Goal: Information Seeking & Learning: Learn about a topic

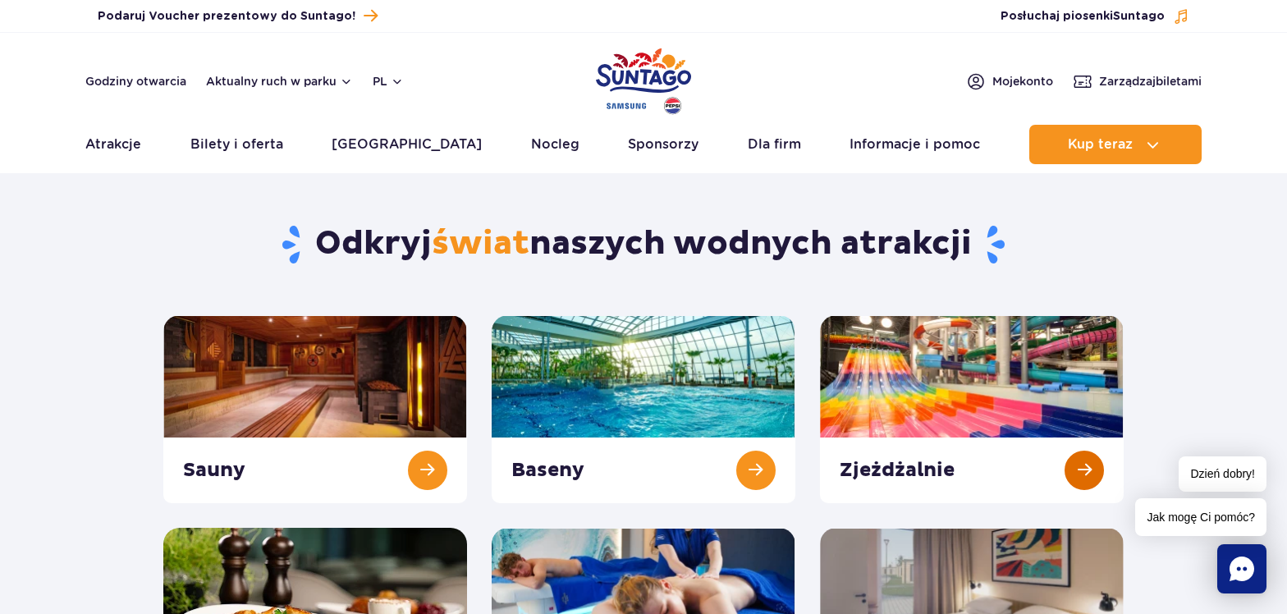
click at [983, 399] on link at bounding box center [972, 409] width 304 height 188
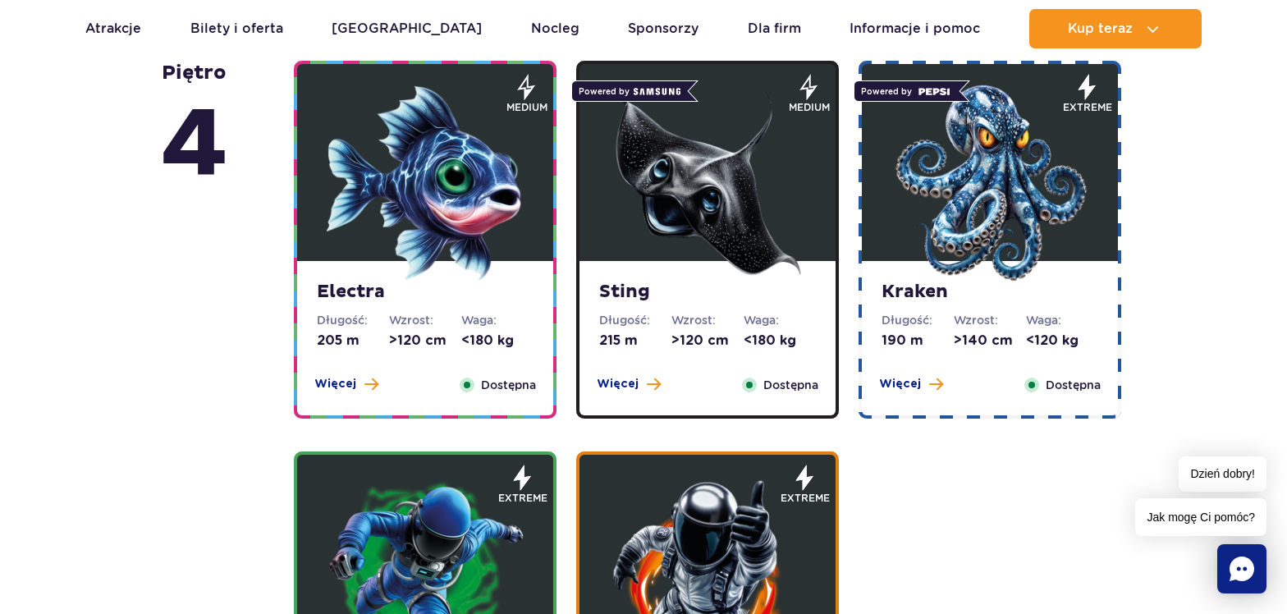
scroll to position [1477, 0]
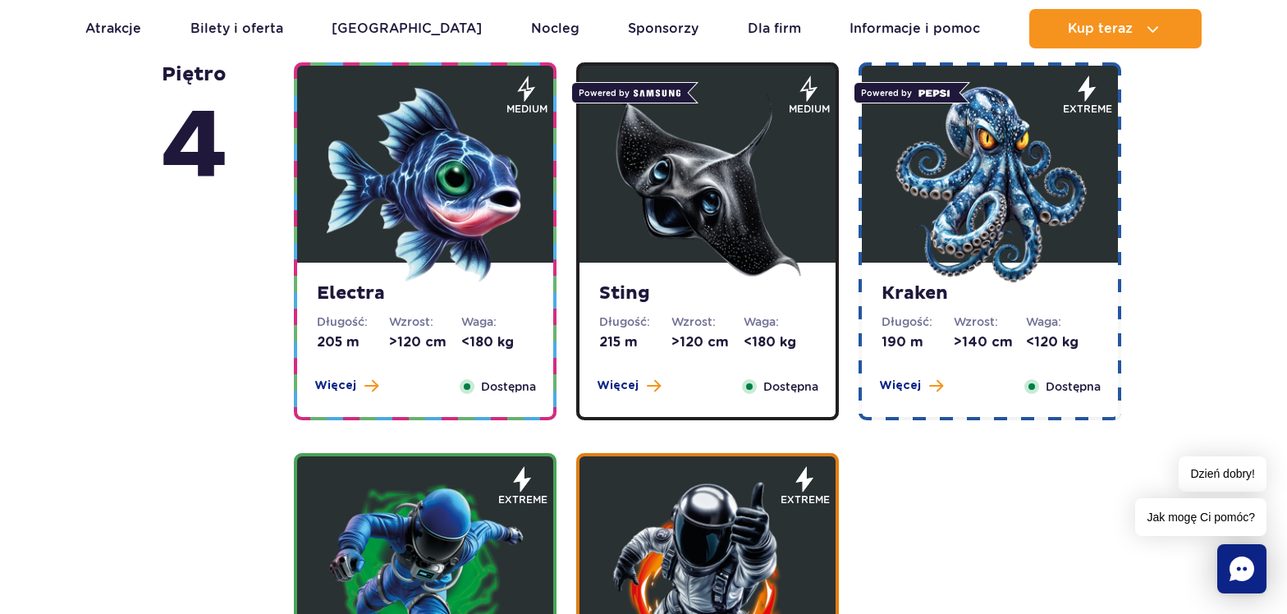
click at [364, 386] on span at bounding box center [371, 385] width 14 height 15
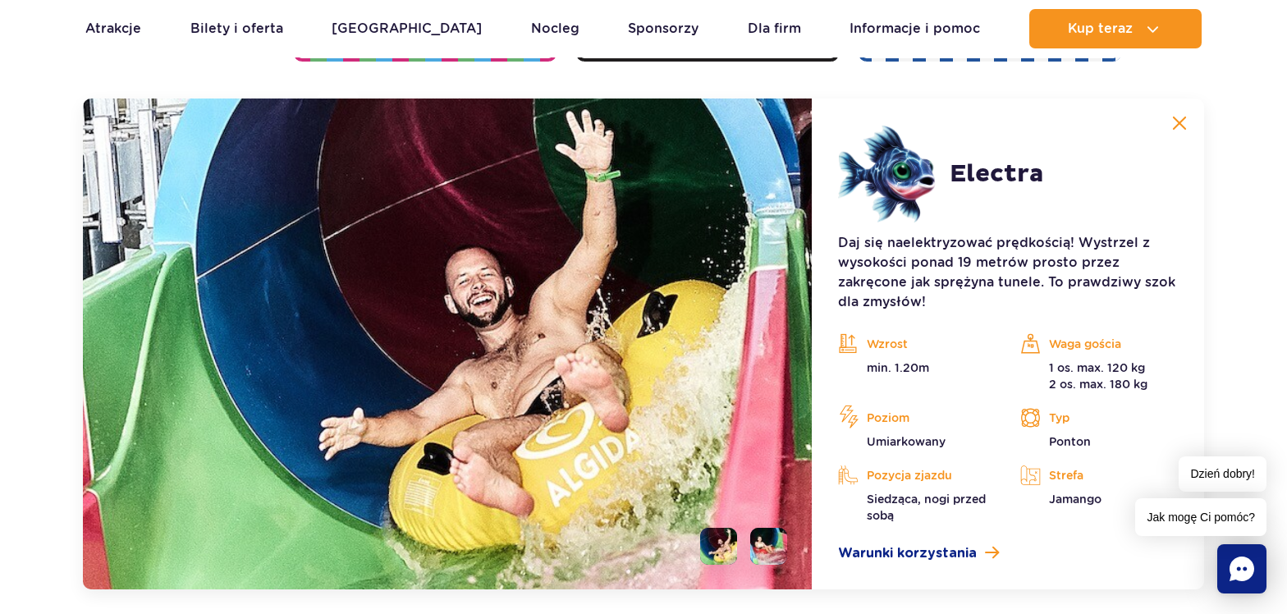
scroll to position [1917, 0]
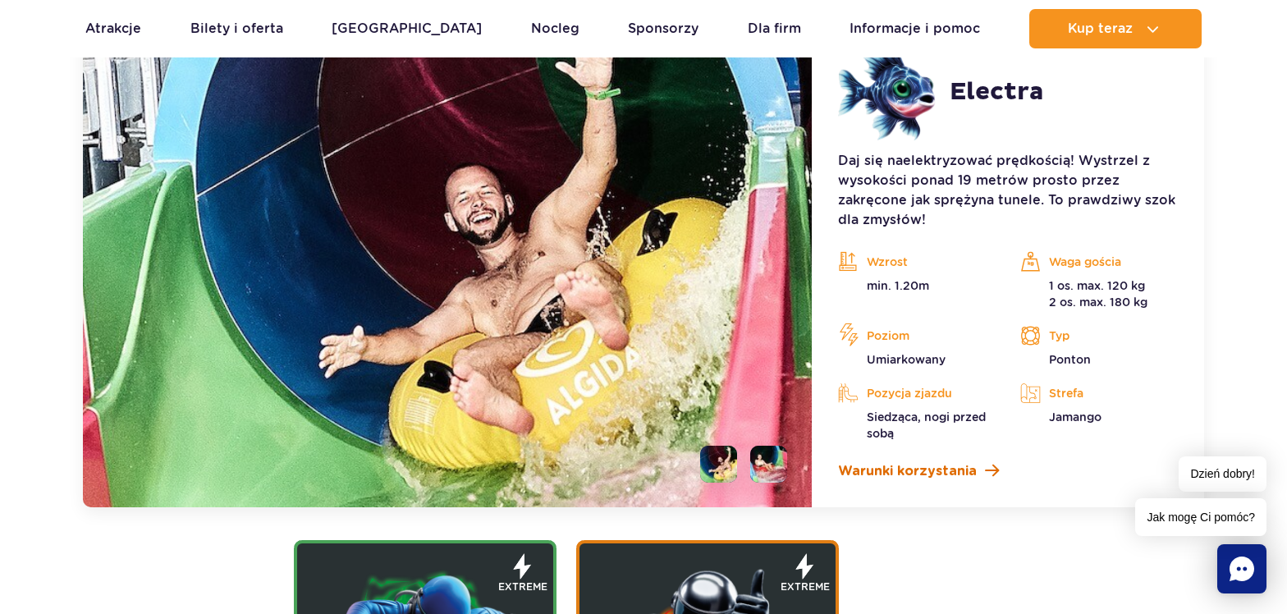
click at [939, 473] on span "Warunki korzystania" at bounding box center [907, 471] width 139 height 20
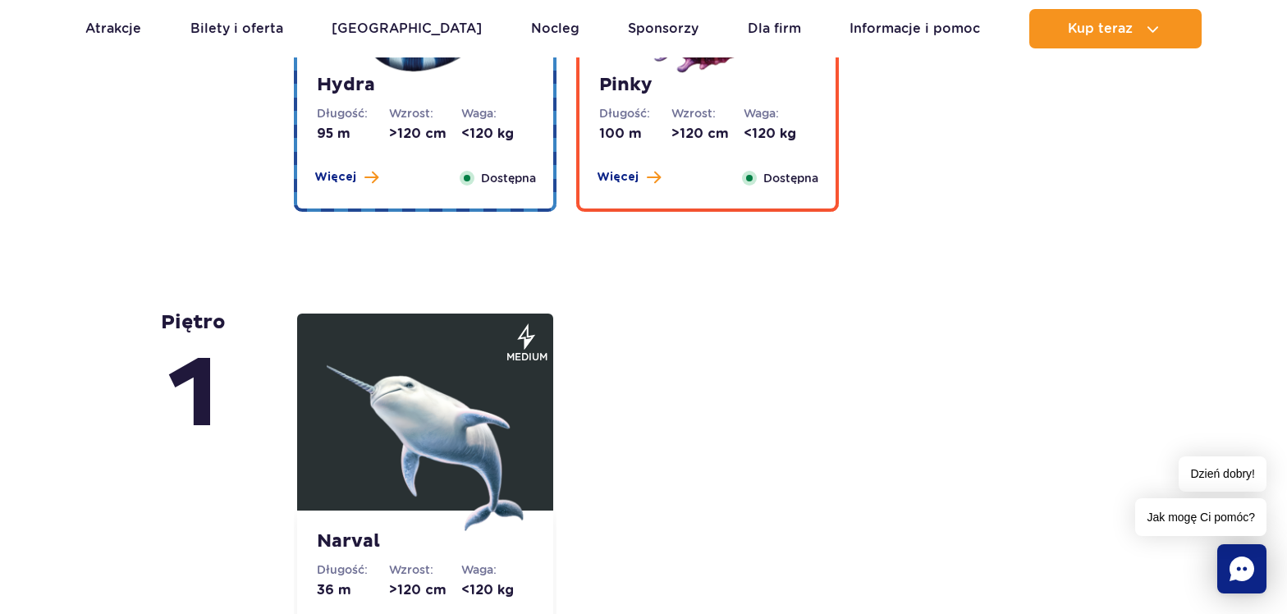
scroll to position [4051, 0]
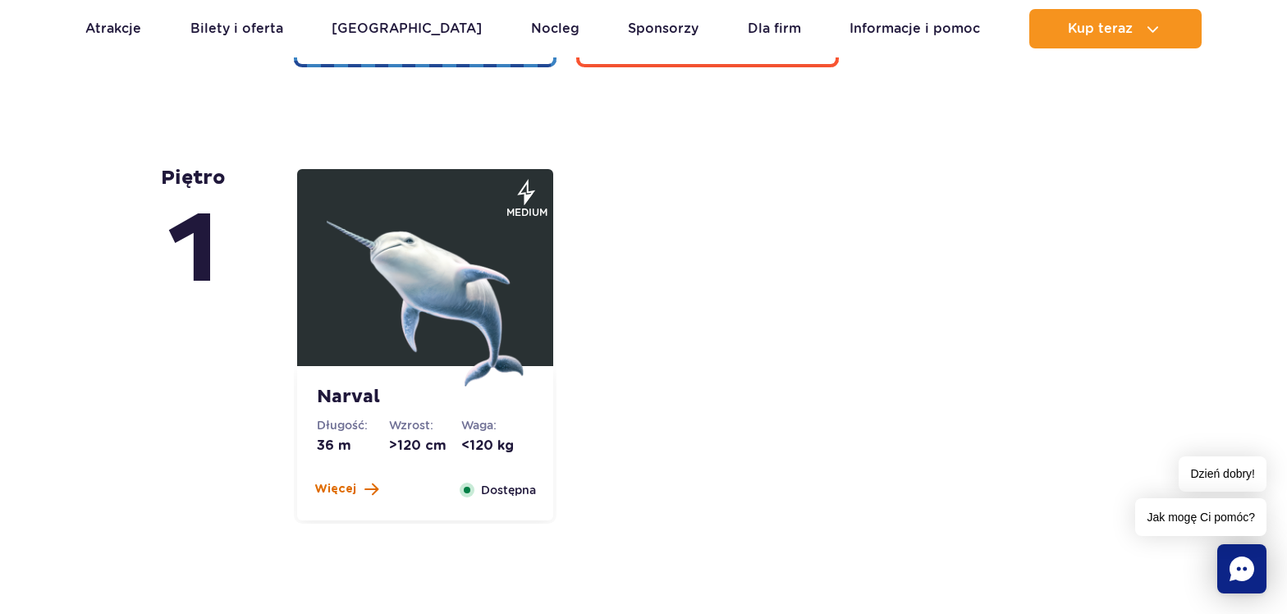
click at [337, 487] on span "Więcej" at bounding box center [335, 489] width 42 height 16
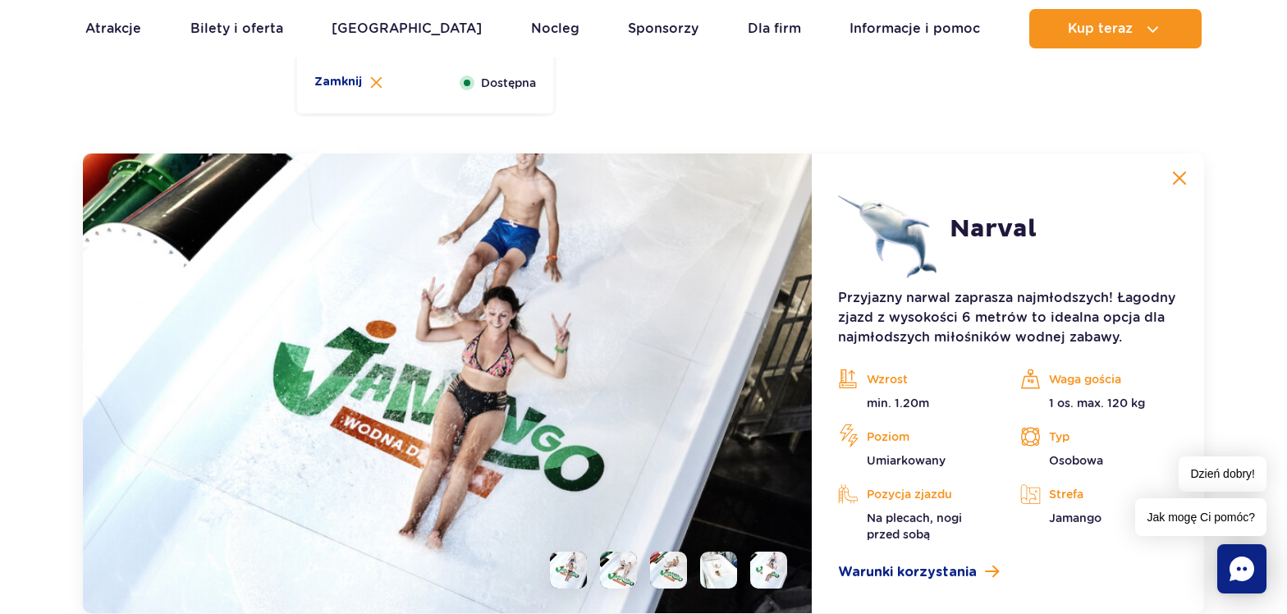
scroll to position [3985, 0]
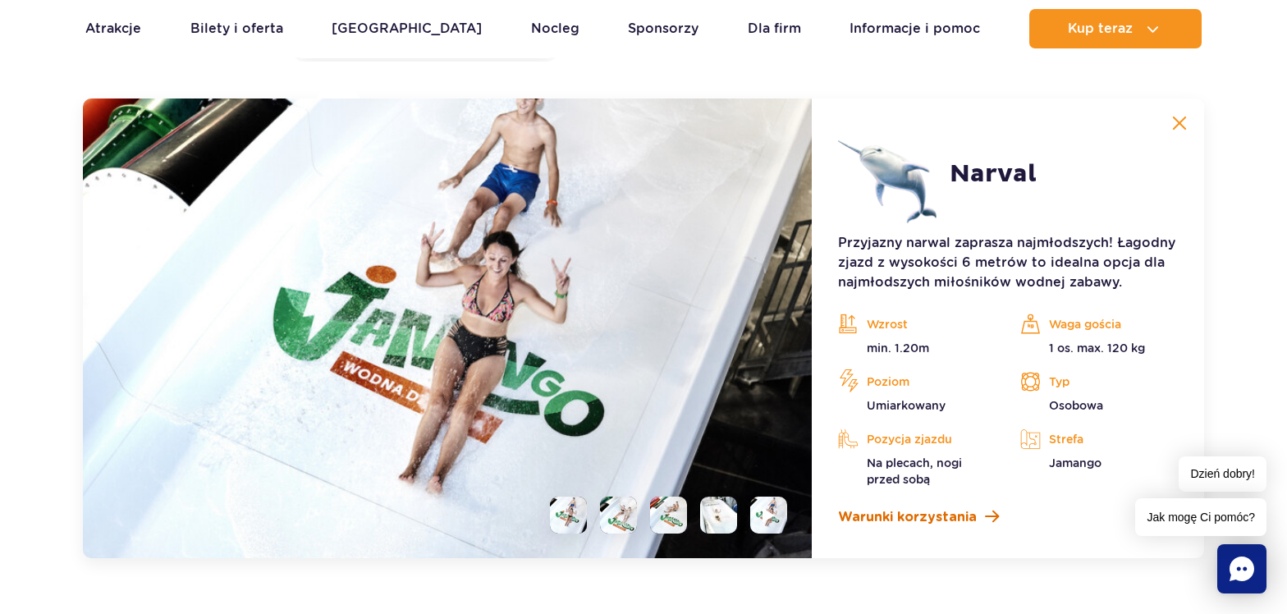
click at [939, 519] on span "Warunki korzystania" at bounding box center [907, 517] width 139 height 20
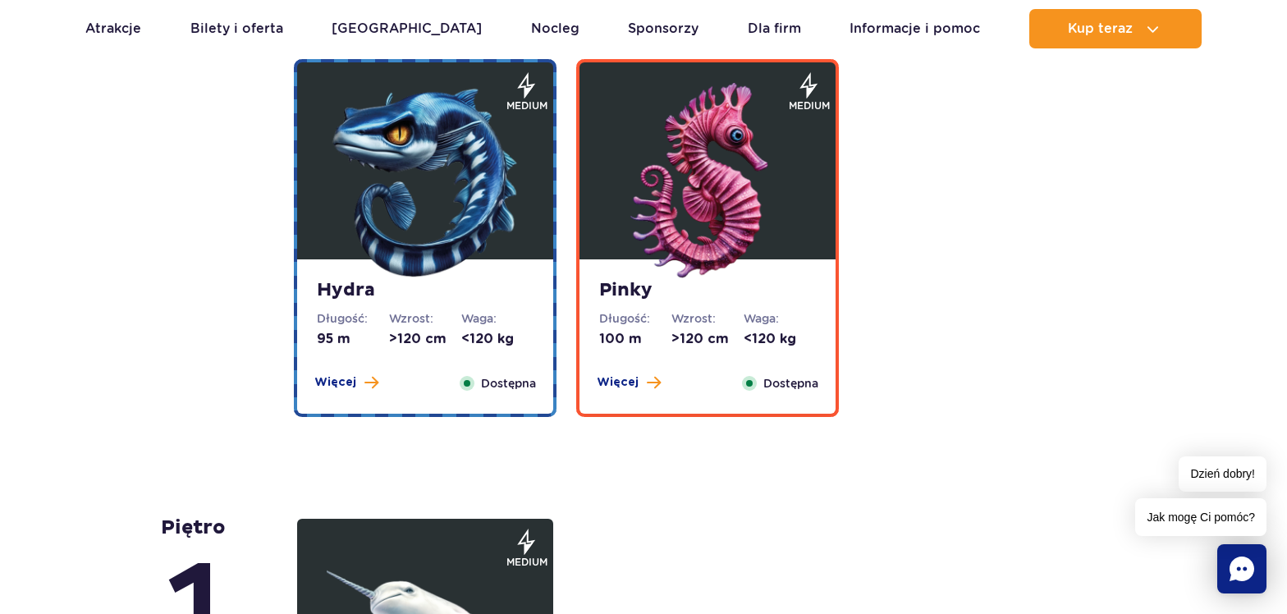
scroll to position [3165, 0]
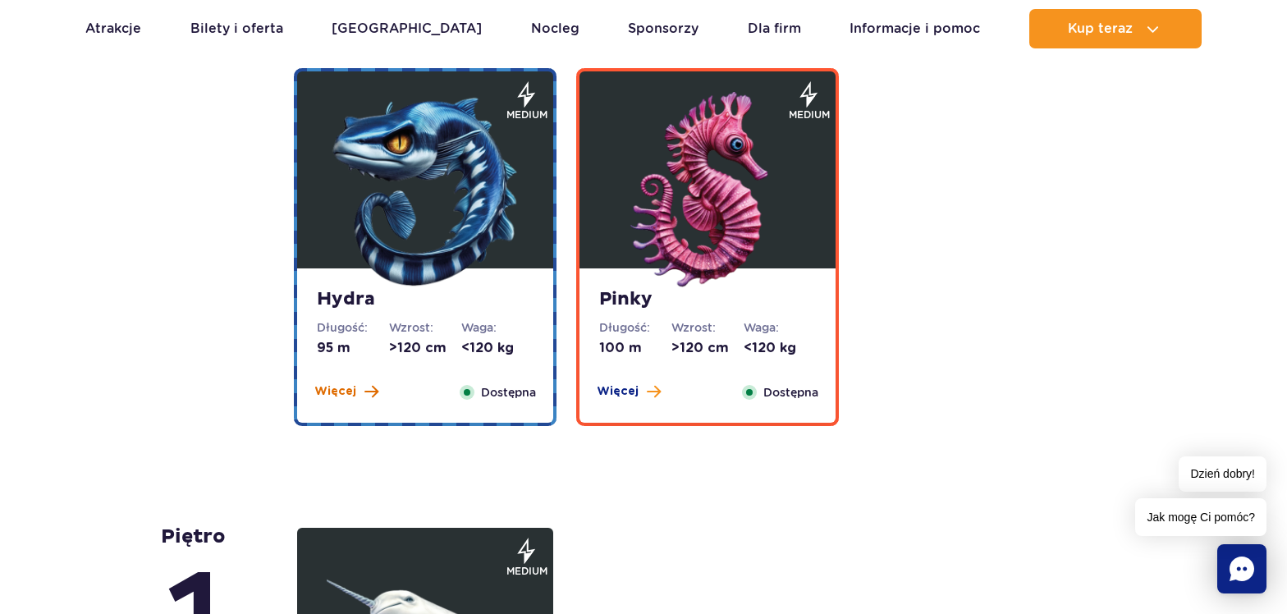
click at [340, 393] on span "Więcej" at bounding box center [335, 391] width 42 height 16
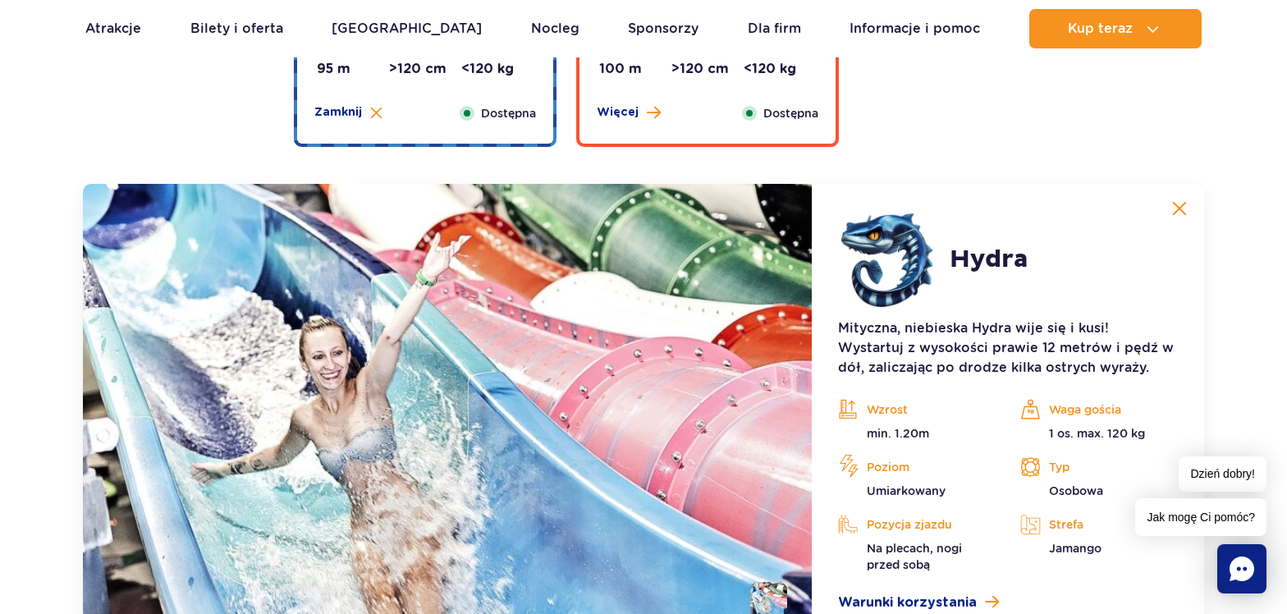
scroll to position [3529, 0]
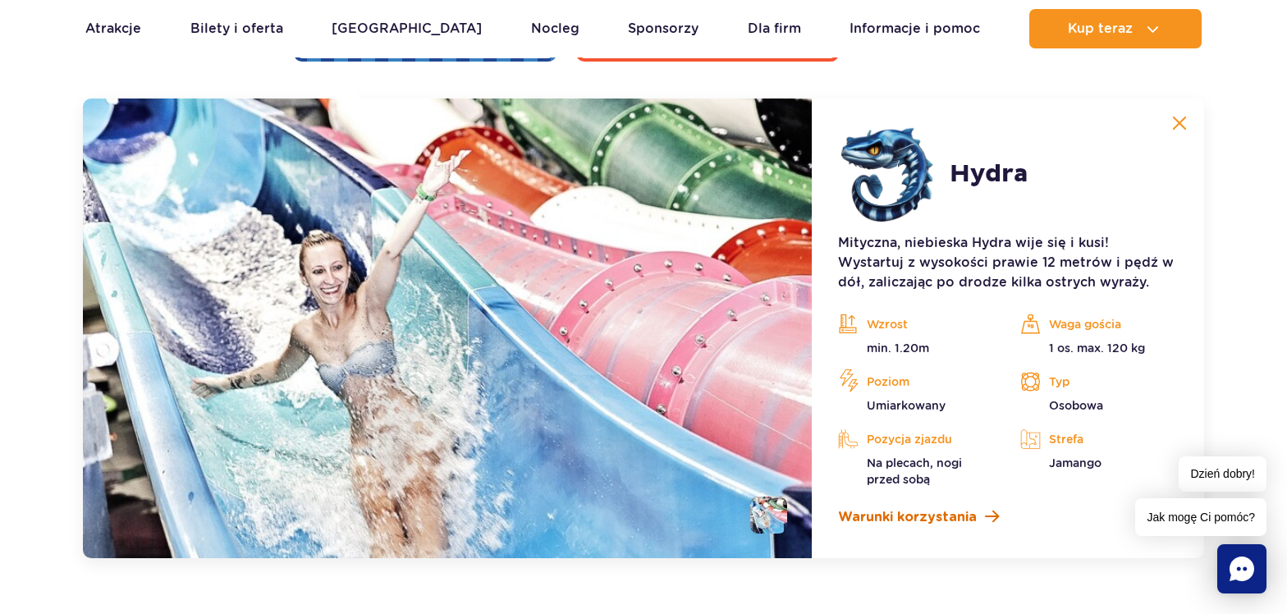
click at [895, 518] on span "Warunki korzystania" at bounding box center [907, 517] width 139 height 20
